Goal: Task Accomplishment & Management: Use online tool/utility

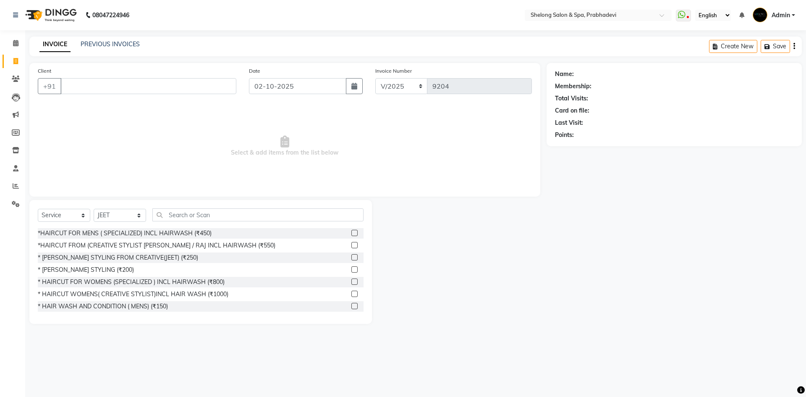
select select "service"
select select "16092"
click at [139, 213] on select "Select Stylist ( [PERSON_NAME] ) ( [PERSON_NAME] ) [PERSON_NAME] fojdur [PERSON…" at bounding box center [120, 215] width 52 height 13
select select "66706"
click at [94, 209] on select "Select Stylist ( [PERSON_NAME] ) ( [PERSON_NAME] ) [PERSON_NAME] fojdur [PERSON…" at bounding box center [120, 215] width 52 height 13
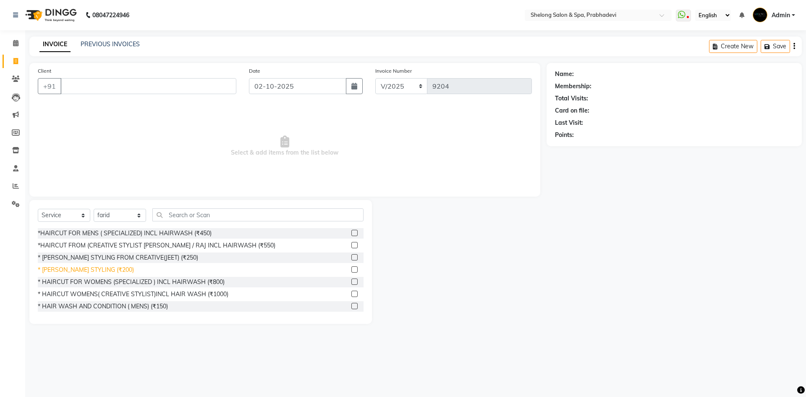
click at [102, 269] on div "* [PERSON_NAME] STYLING (₹200)" at bounding box center [86, 269] width 96 height 9
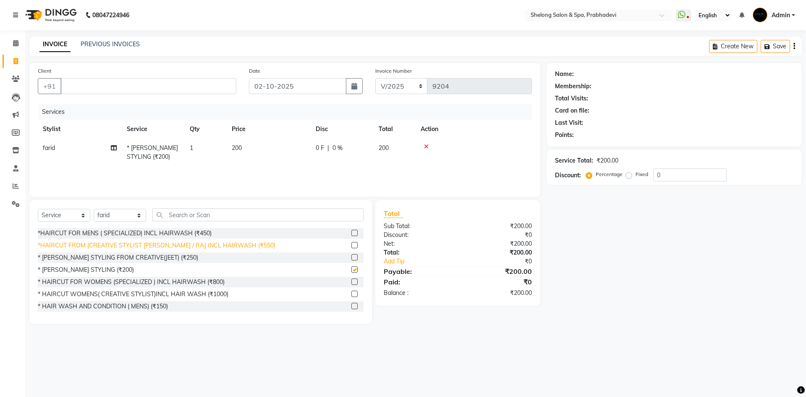
checkbox input "false"
click at [142, 232] on div "*HAIRCUT FOR MENS ( SPECIALIZED) INCL HAIRWASH (₹450)" at bounding box center [125, 233] width 174 height 9
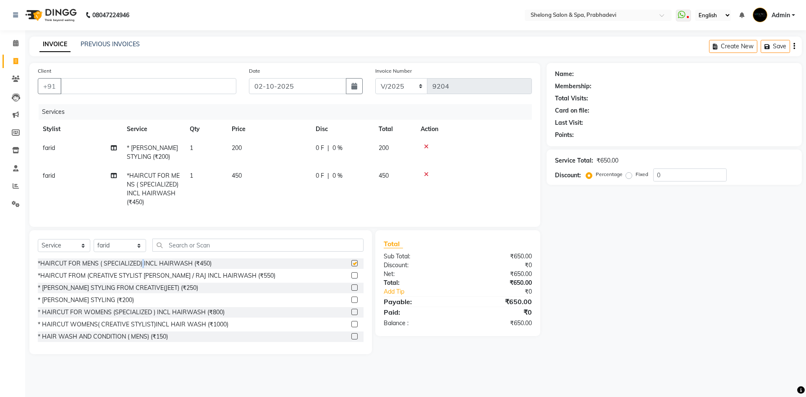
checkbox input "false"
click at [151, 84] on input "Client" at bounding box center [148, 86] width 176 height 16
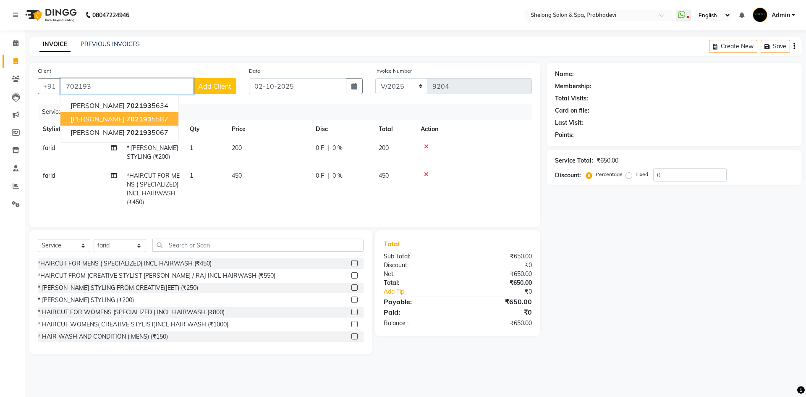
click at [126, 120] on span "702193" at bounding box center [138, 119] width 25 height 8
type input "7021935587"
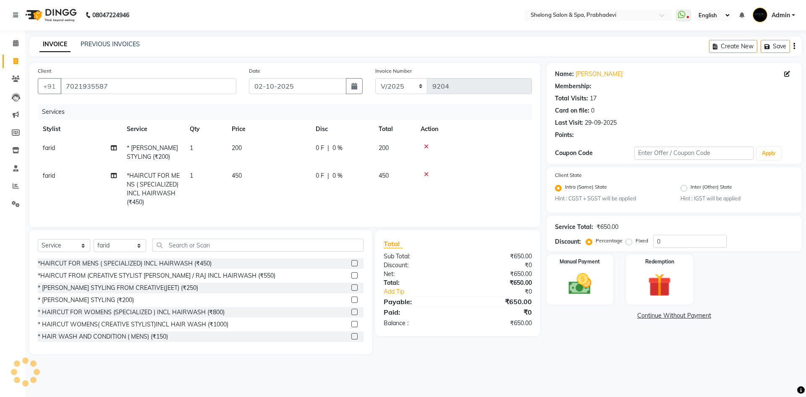
select select "2: Object"
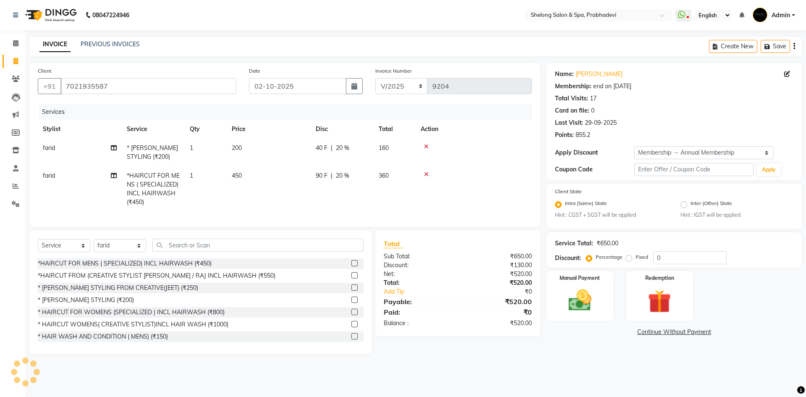
type input "20"
click at [109, 247] on select "Select Stylist ( [PERSON_NAME] ) ( [PERSON_NAME] ) [PERSON_NAME] fojdur [PERSON…" at bounding box center [120, 245] width 52 height 13
select select "16092"
click at [94, 245] on select "Select Stylist ( [PERSON_NAME] ) ( [PERSON_NAME] ) [PERSON_NAME] fojdur [PERSON…" at bounding box center [120, 245] width 52 height 13
click at [154, 317] on div "* HAIRCUT FOR WOMENS (SPECIALIZED ) INCL HAIRWASH (₹800)" at bounding box center [131, 312] width 187 height 9
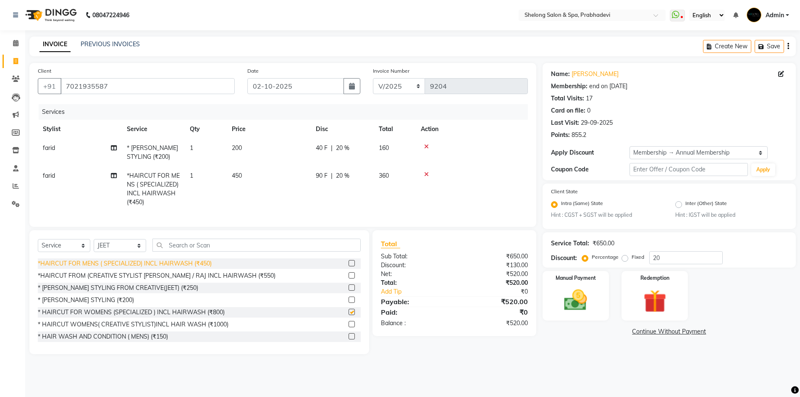
checkbox input "false"
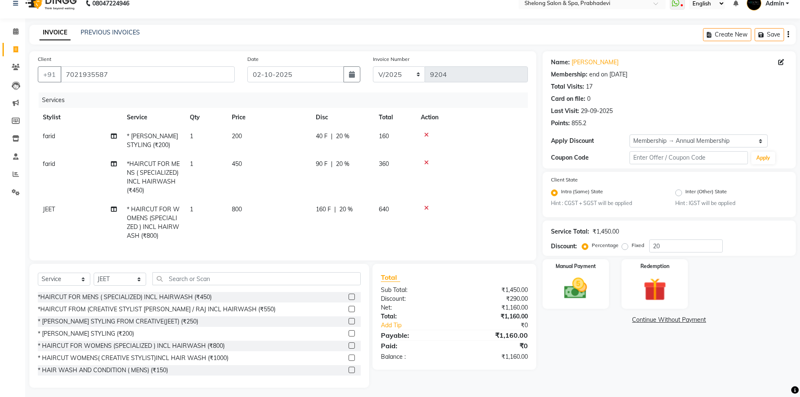
scroll to position [21, 0]
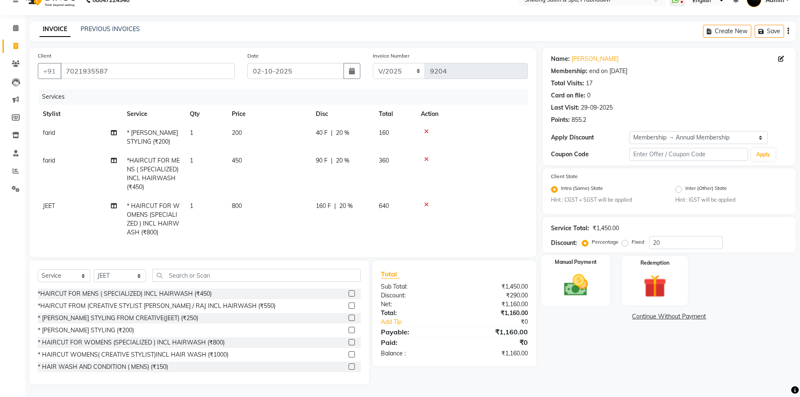
click at [597, 276] on div "Manual Payment" at bounding box center [575, 281] width 69 height 52
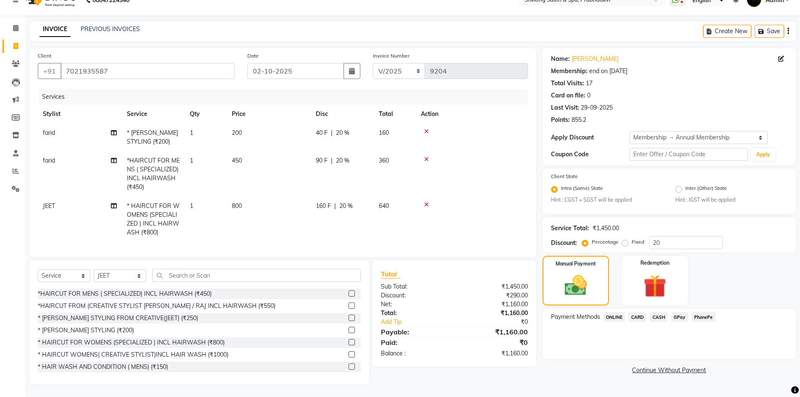
click at [685, 312] on span "GPay" at bounding box center [679, 317] width 17 height 10
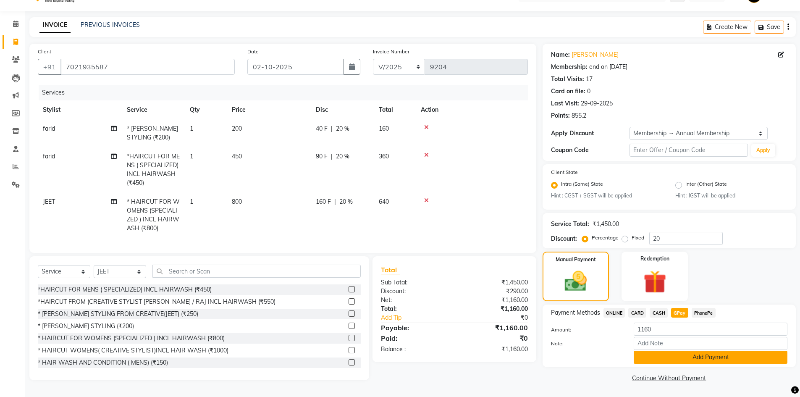
click at [654, 353] on button "Add Payment" at bounding box center [711, 357] width 154 height 13
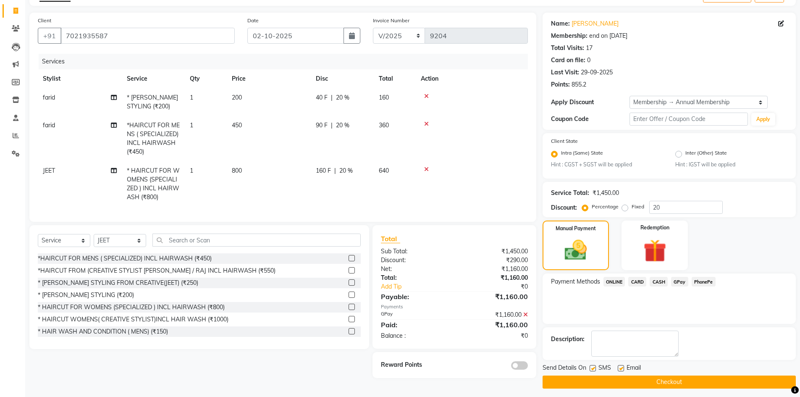
scroll to position [55, 0]
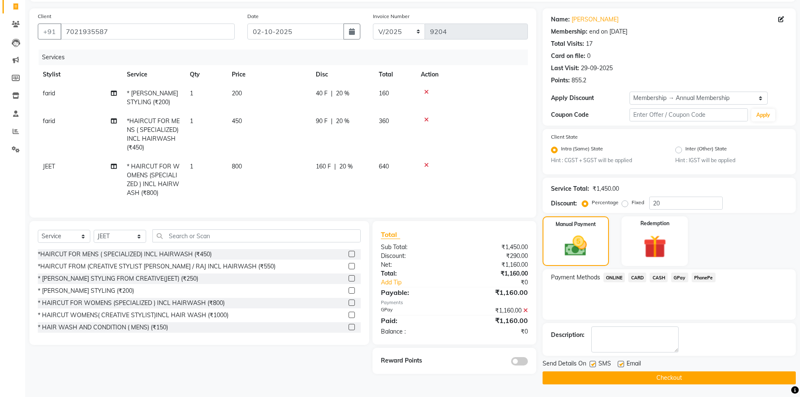
click at [520, 365] on span at bounding box center [519, 361] width 17 height 8
click at [528, 362] on input "checkbox" at bounding box center [528, 362] width 0 height 0
click at [580, 374] on button "Checkout" at bounding box center [669, 377] width 253 height 13
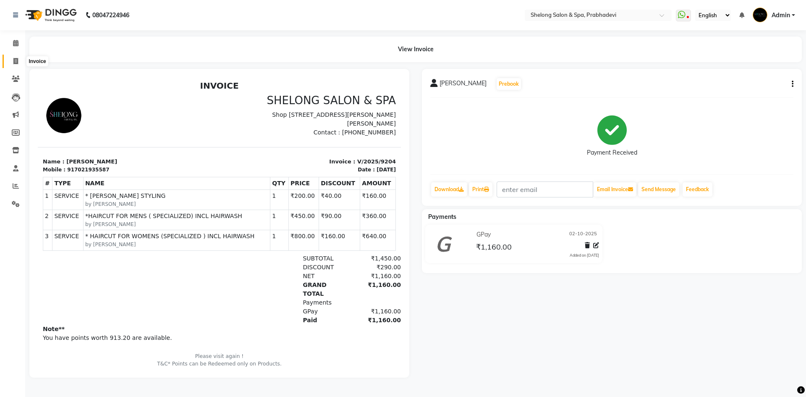
click at [16, 61] on icon at bounding box center [15, 61] width 5 height 6
select select "service"
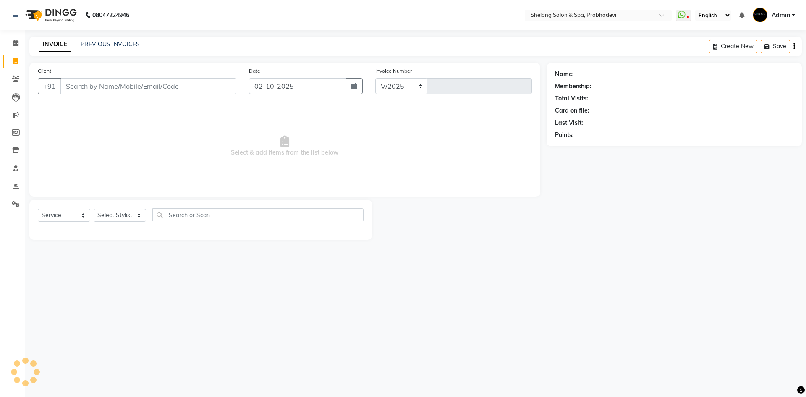
select select "3475"
type input "9205"
select select "16092"
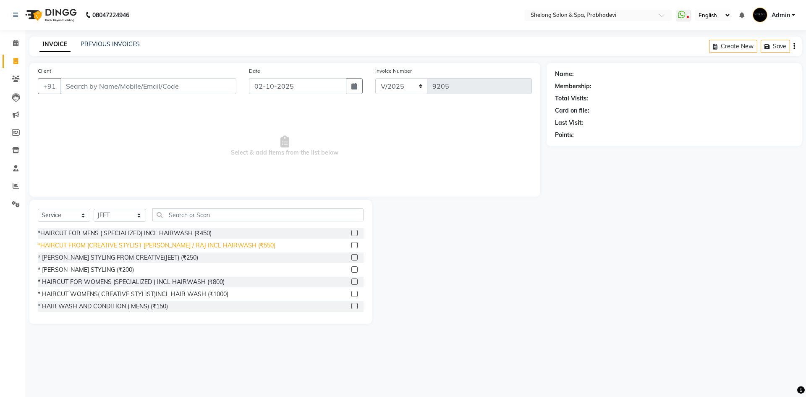
click at [178, 248] on div "*HAIRCUT FROM (CREATIVE STYLIST [PERSON_NAME] / RAJ INCL HAIRWASH (₹550)" at bounding box center [157, 245] width 238 height 9
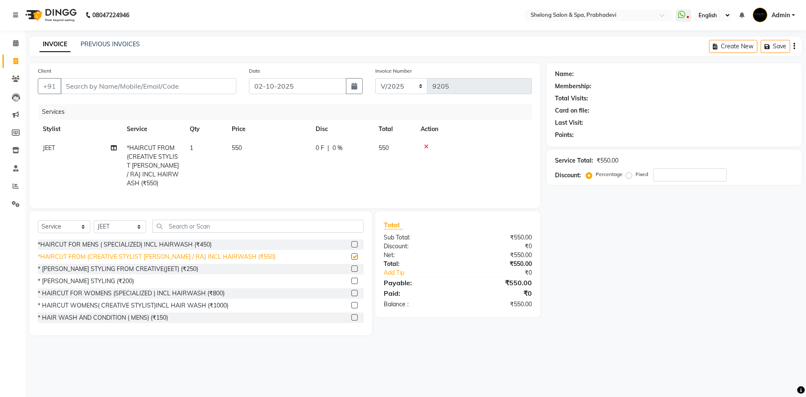
checkbox input "false"
click at [134, 81] on input "Client" at bounding box center [148, 86] width 176 height 16
